Goal: Information Seeking & Learning: Learn about a topic

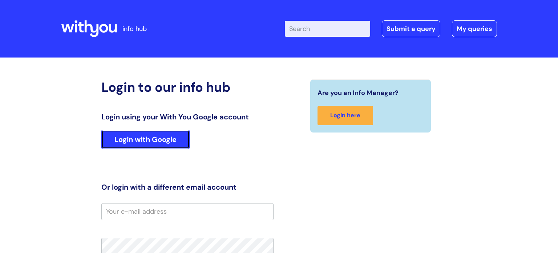
click at [144, 144] on link "Login with Google" at bounding box center [145, 139] width 88 height 19
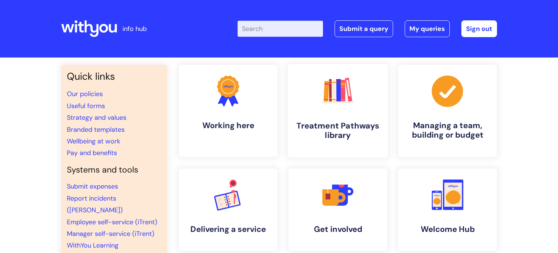
click at [359, 116] on link ".cls-1{fill:#f89b22;}.cls-1,.cls-2,.cls-3,.cls-4,.cls-5,.cls-6,.cls-7{stroke-wi…" at bounding box center [338, 110] width 100 height 93
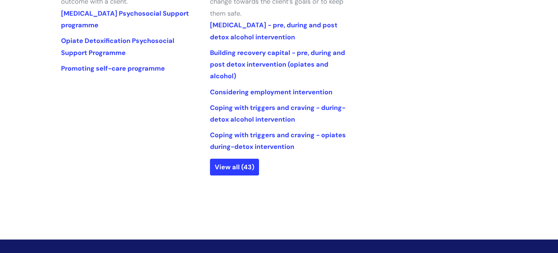
scroll to position [393, 0]
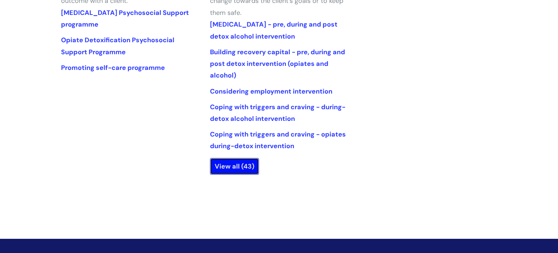
click at [236, 165] on link "View all (43)" at bounding box center [234, 166] width 49 height 17
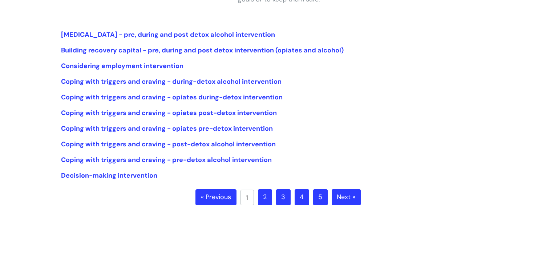
scroll to position [165, 0]
click at [348, 194] on link "Next »" at bounding box center [346, 197] width 29 height 16
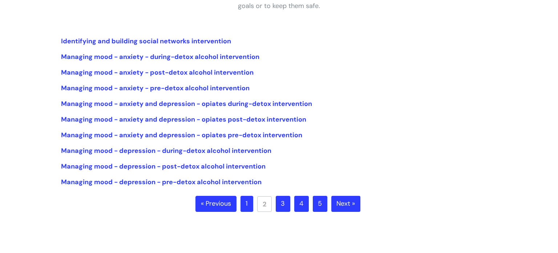
scroll to position [160, 0]
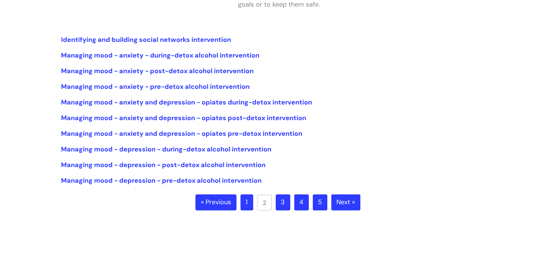
click at [343, 199] on link "Next »" at bounding box center [346, 202] width 29 height 16
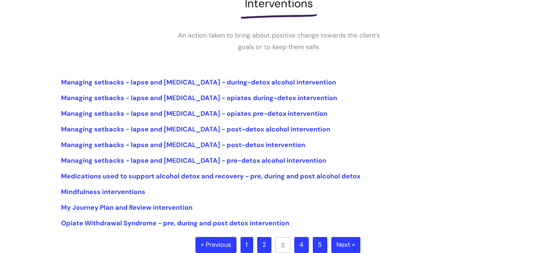
scroll to position [120, 0]
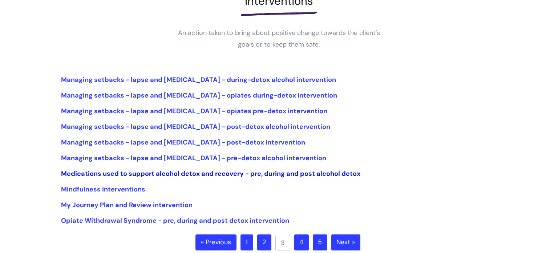
click at [234, 173] on link "Medications used to support alcohol detox and recovery - pre, during and post a…" at bounding box center [211, 173] width 300 height 9
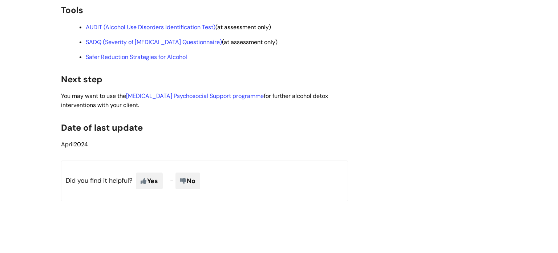
scroll to position [2264, 0]
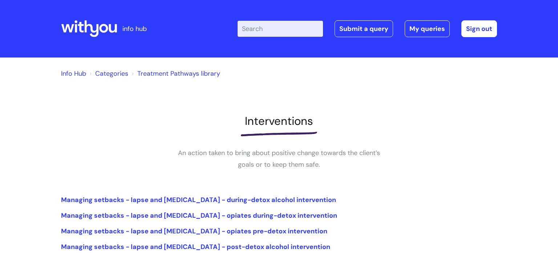
scroll to position [121, 0]
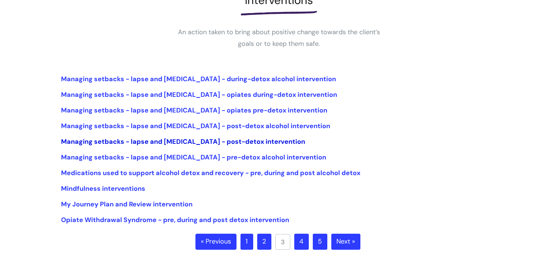
click at [195, 143] on link "Managing setbacks - lapse and relapse - post-detox intervention" at bounding box center [183, 141] width 244 height 9
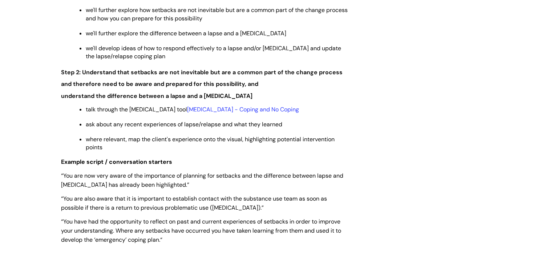
scroll to position [1050, 0]
click at [256, 105] on link "[MEDICAL_DATA] - Coping and No Coping" at bounding box center [243, 109] width 112 height 8
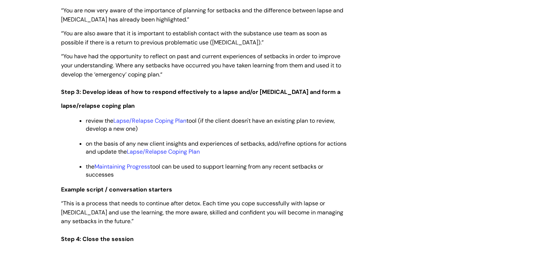
scroll to position [1218, 0]
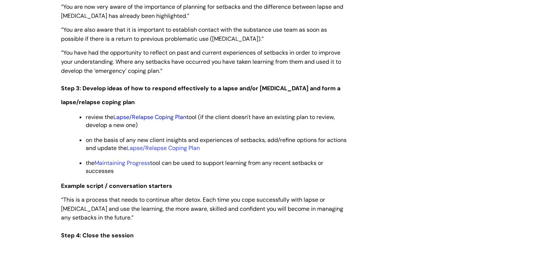
click at [176, 113] on link "Lapse/Relapse Coping Plan" at bounding box center [149, 117] width 73 height 8
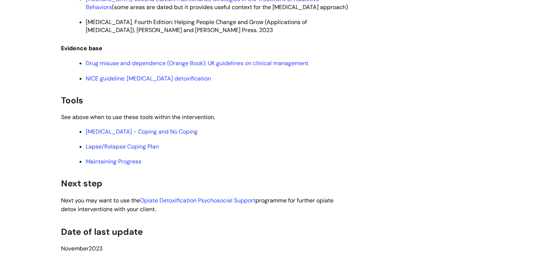
scroll to position [1825, 0]
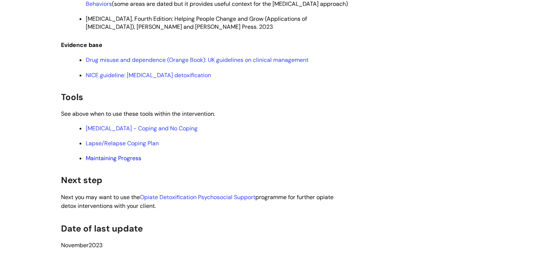
click at [130, 156] on link "Maintaining Progress" at bounding box center [114, 158] width 56 height 8
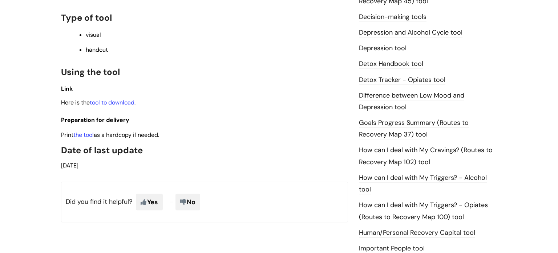
scroll to position [412, 0]
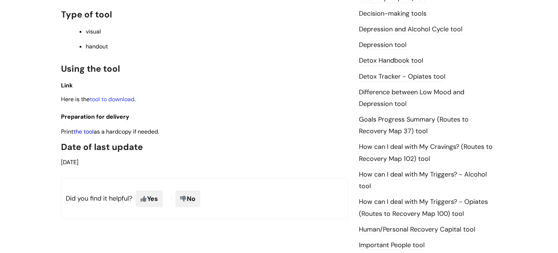
click at [83, 128] on link "the tool" at bounding box center [83, 132] width 20 height 8
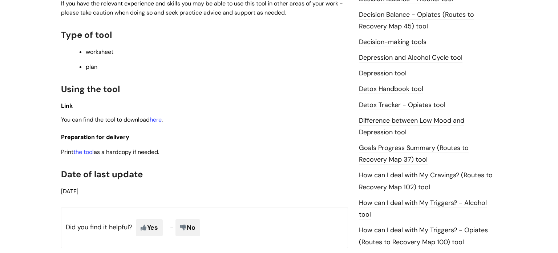
scroll to position [385, 0]
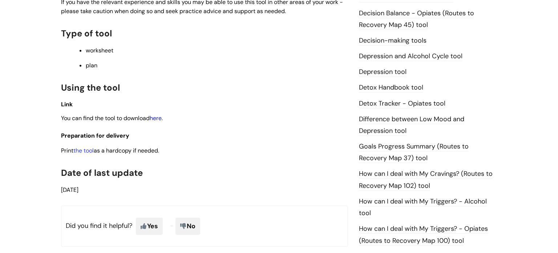
click at [159, 122] on link "here" at bounding box center [156, 118] width 12 height 8
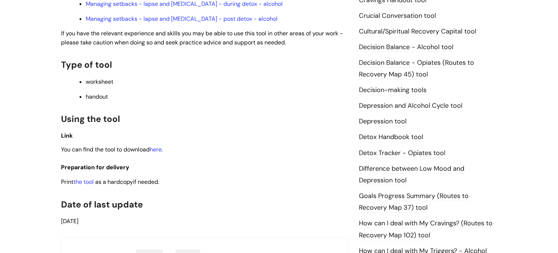
scroll to position [338, 0]
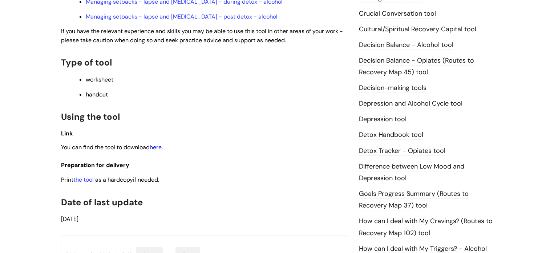
click at [158, 151] on link "here" at bounding box center [156, 147] width 12 height 8
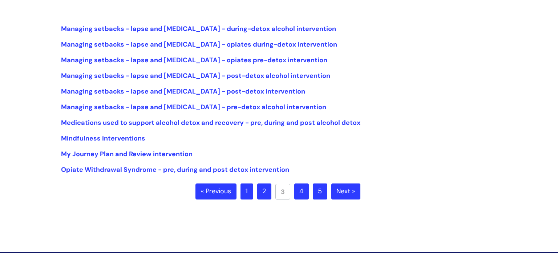
scroll to position [172, 0]
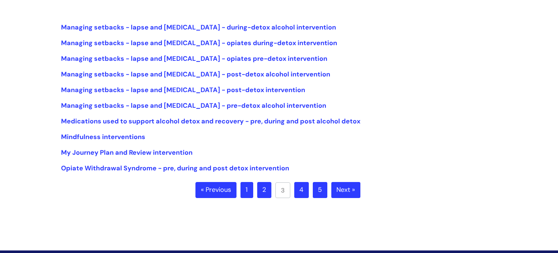
click at [348, 190] on link "Next »" at bounding box center [346, 190] width 29 height 16
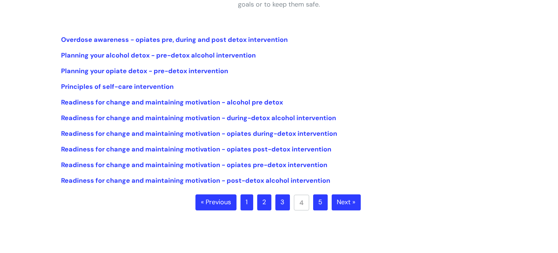
scroll to position [162, 0]
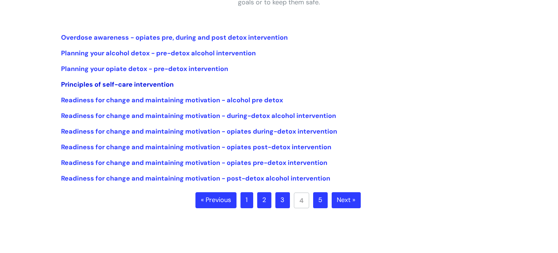
click at [162, 83] on link "Principles of self-care intervention" at bounding box center [117, 84] width 113 height 9
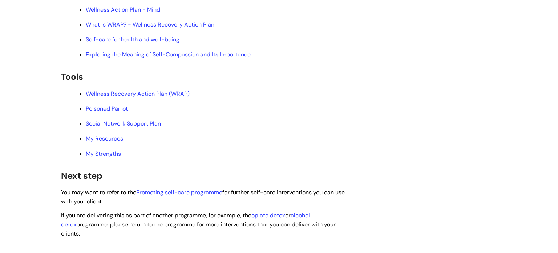
scroll to position [1737, 0]
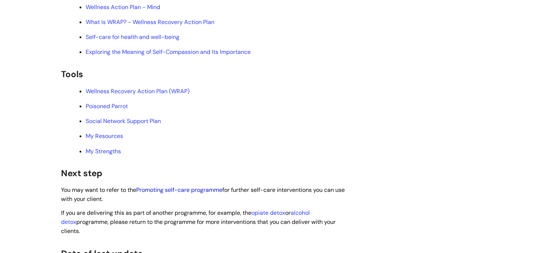
click at [182, 193] on link "Promoting self-care programme" at bounding box center [179, 190] width 86 height 8
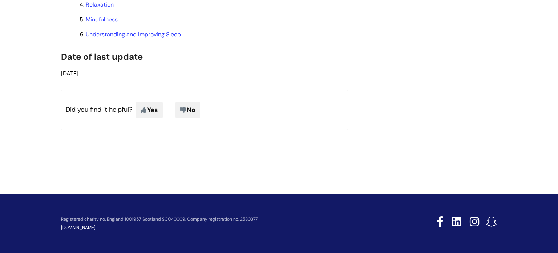
scroll to position [584, 0]
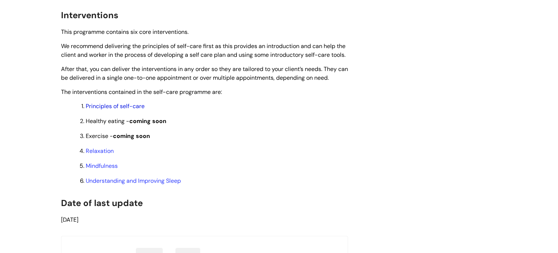
click at [120, 110] on link "Principles of self-care" at bounding box center [115, 106] width 59 height 8
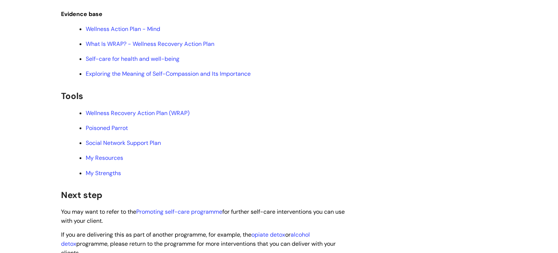
scroll to position [1716, 0]
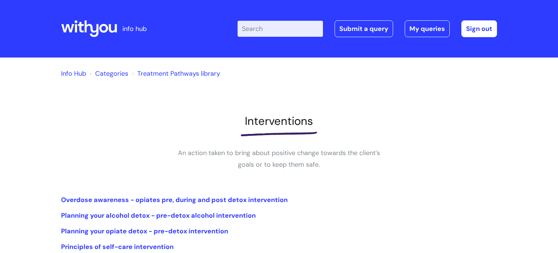
scroll to position [161, 0]
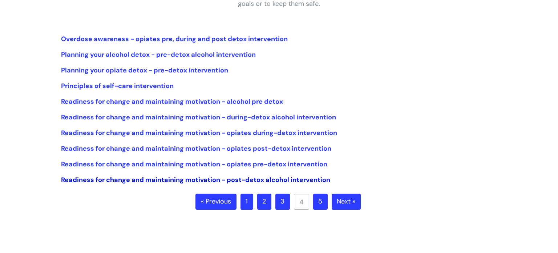
click at [288, 182] on link "Readiness for change and maintaining motivation - post-detox alcohol interventi…" at bounding box center [195, 179] width 269 height 9
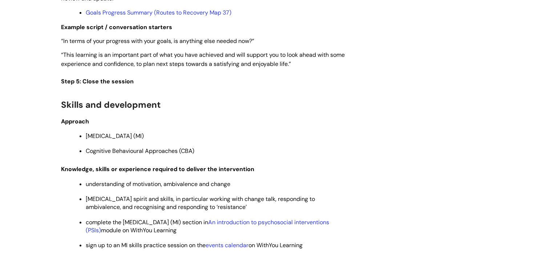
scroll to position [1600, 0]
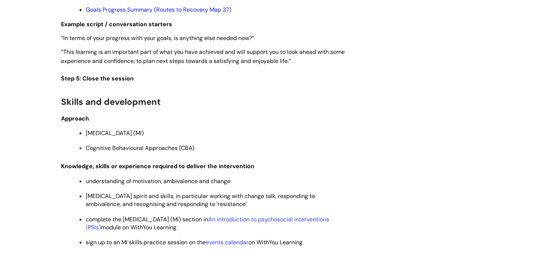
click at [149, 13] on link "Goals Progress Summary (Routes to Recovery Map 37)" at bounding box center [159, 10] width 146 height 8
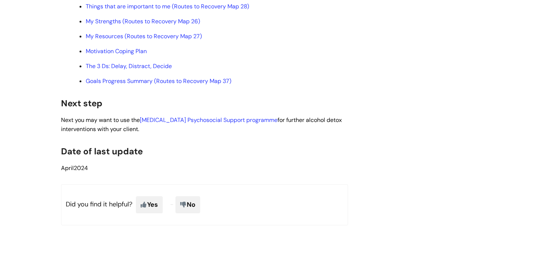
scroll to position [2085, 0]
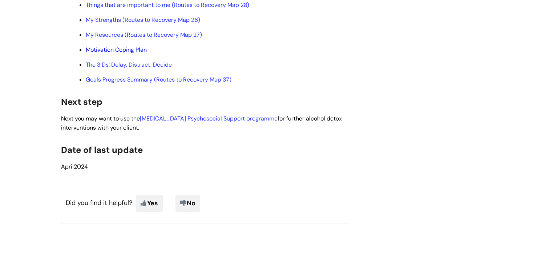
click at [132, 53] on link "Motivation Coping Plan" at bounding box center [116, 50] width 61 height 8
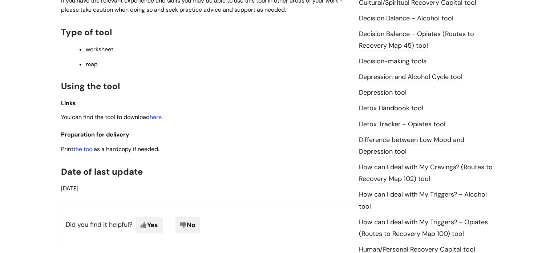
scroll to position [366, 0]
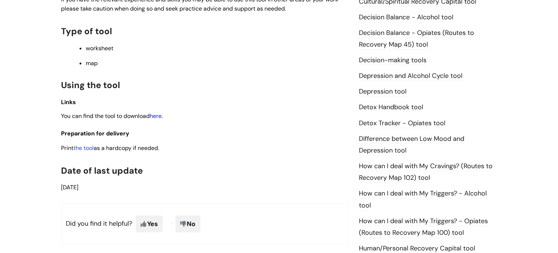
click at [157, 119] on link "here" at bounding box center [156, 116] width 12 height 8
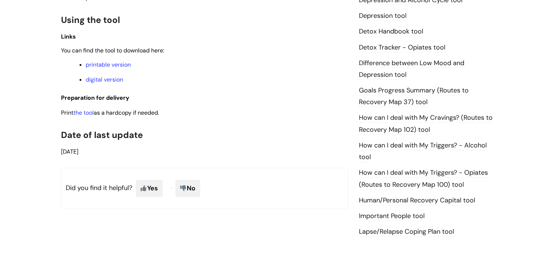
scroll to position [442, 0]
click at [126, 68] on link "printable version" at bounding box center [108, 64] width 45 height 8
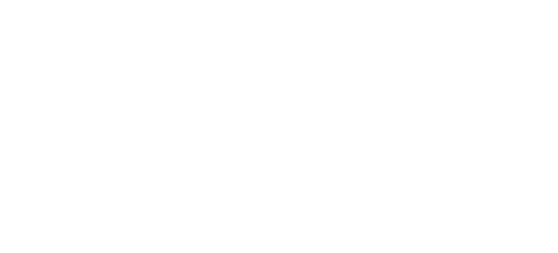
scroll to position [159, 0]
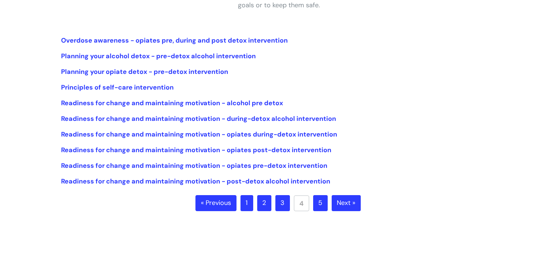
click at [323, 204] on link "5" at bounding box center [320, 203] width 15 height 16
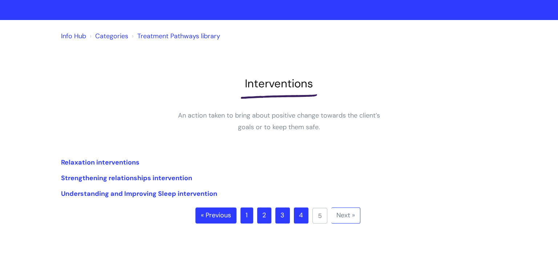
scroll to position [43, 0]
